Goal: Navigation & Orientation: Find specific page/section

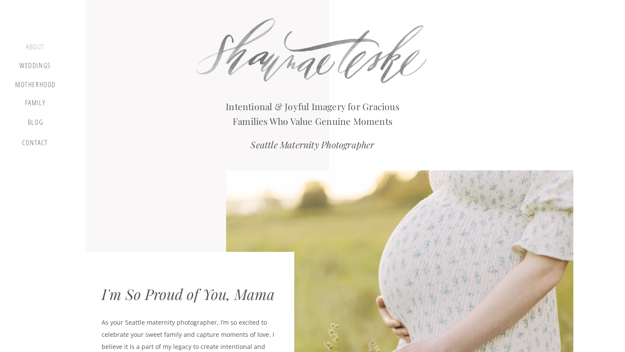
click at [38, 45] on div "about" at bounding box center [36, 48] width 26 height 10
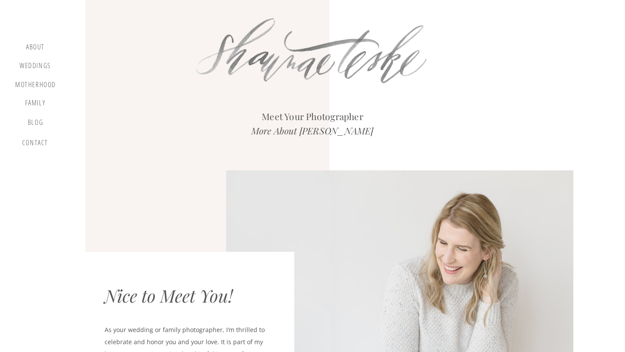
click at [33, 67] on div "Weddings" at bounding box center [35, 67] width 33 height 11
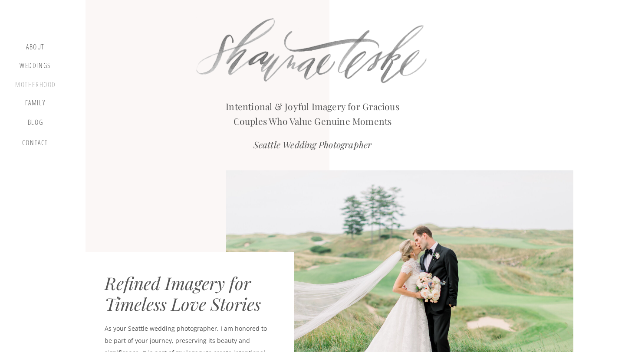
click at [33, 84] on div "motherhood" at bounding box center [35, 86] width 41 height 10
